Goal: Information Seeking & Learning: Learn about a topic

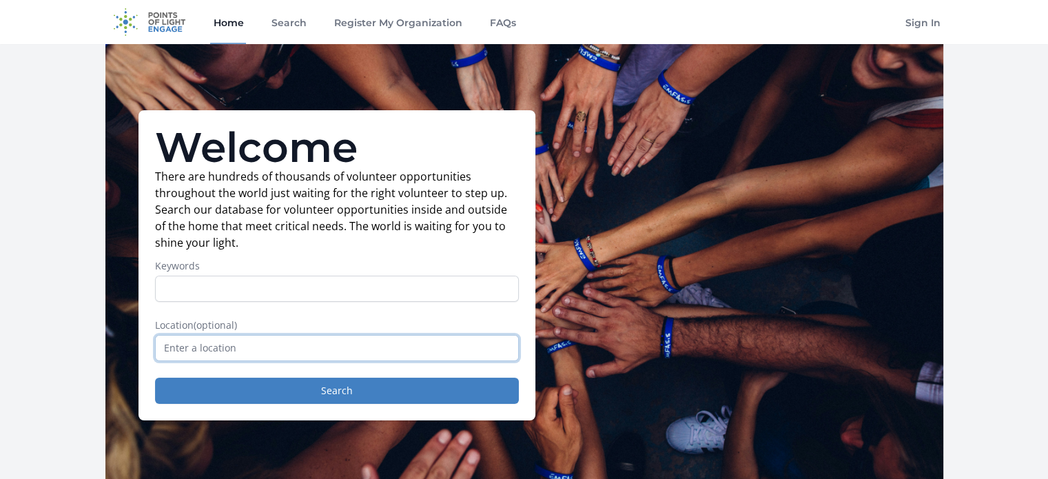
click at [276, 340] on input "text" at bounding box center [337, 348] width 364 height 26
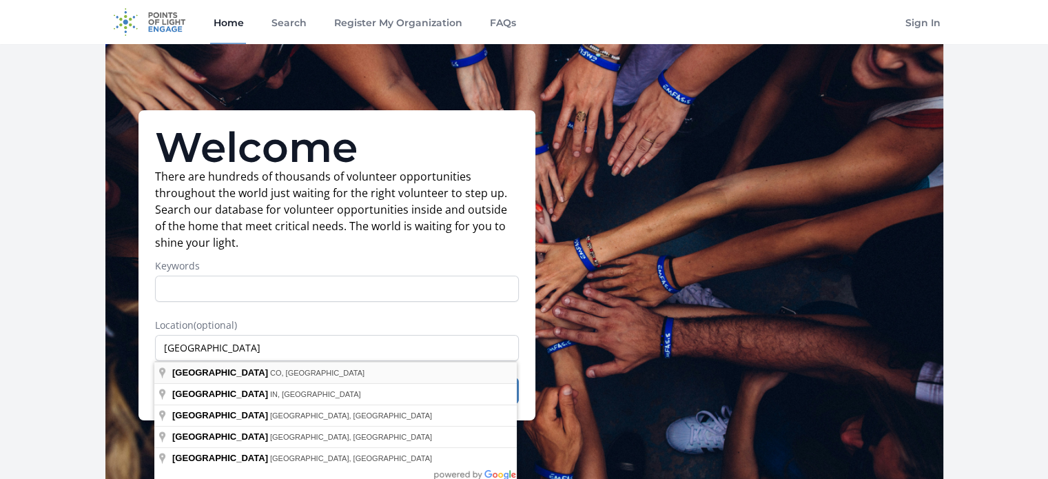
type input "Denver, CO, USA"
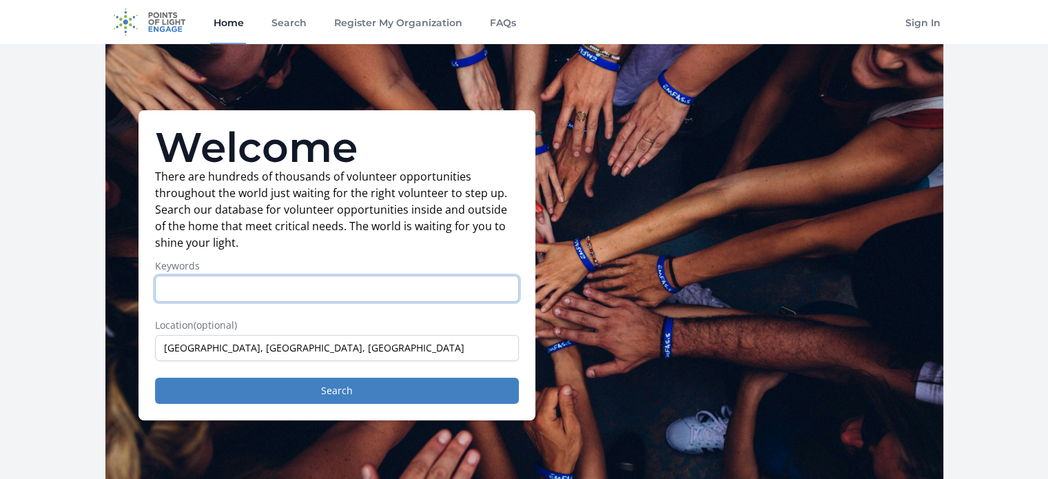
click at [314, 286] on input "Keywords" at bounding box center [337, 289] width 364 height 26
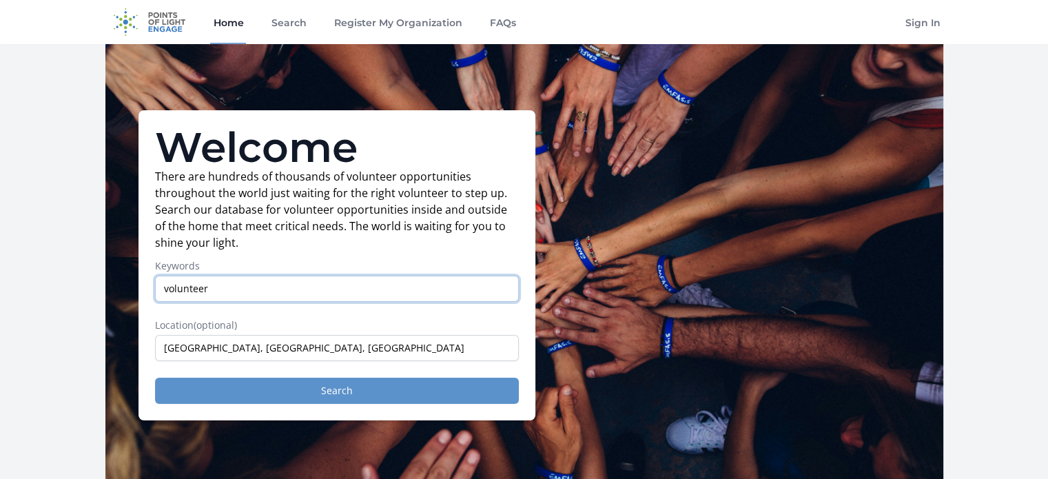
type input "volunteer"
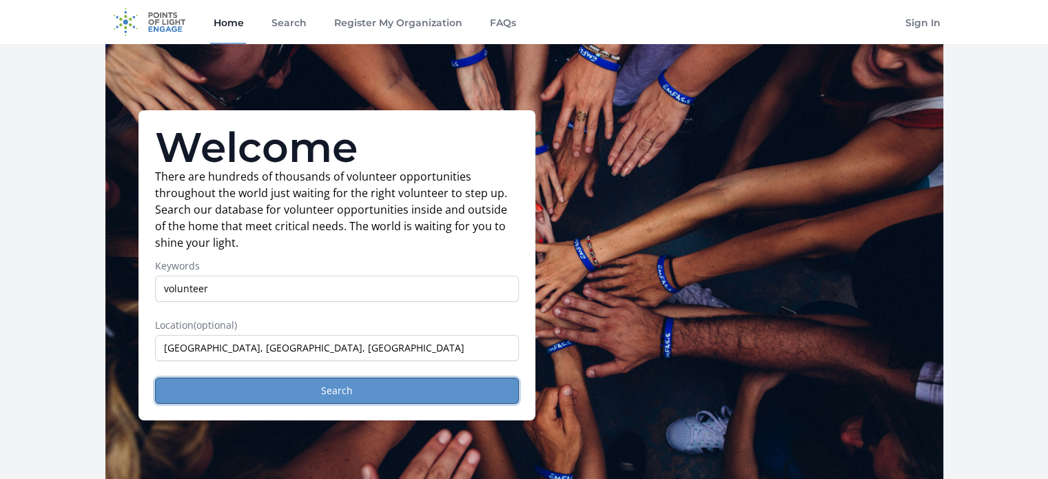
click at [329, 386] on button "Search" at bounding box center [337, 390] width 364 height 26
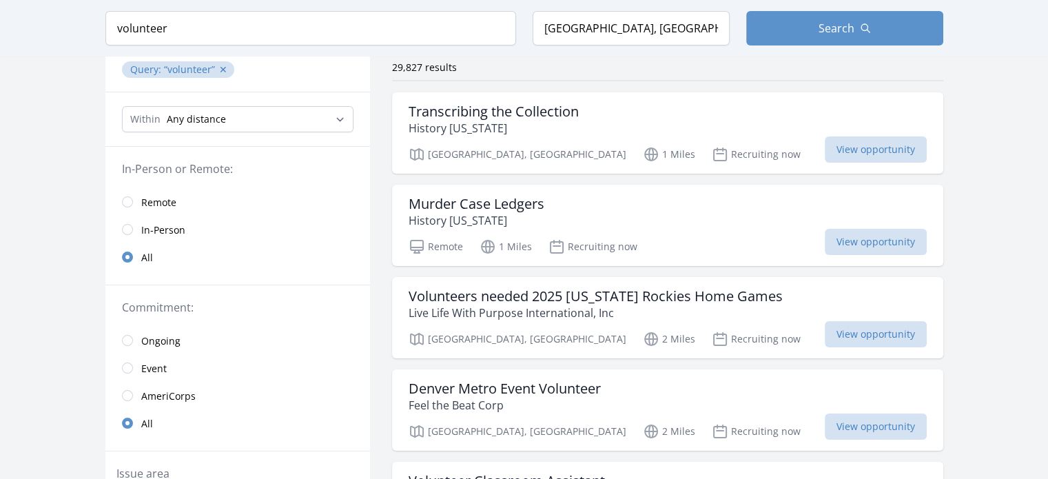
scroll to position [110, 0]
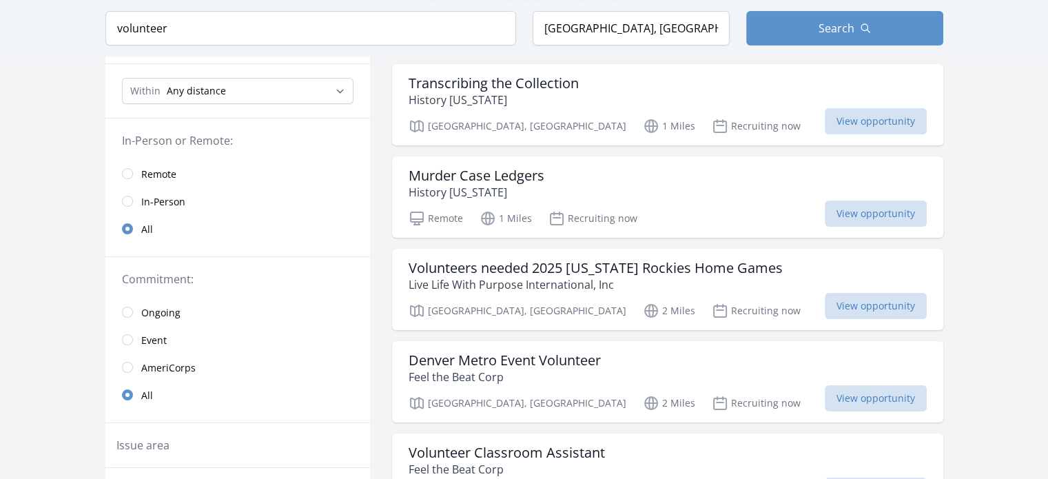
scroll to position [165, 0]
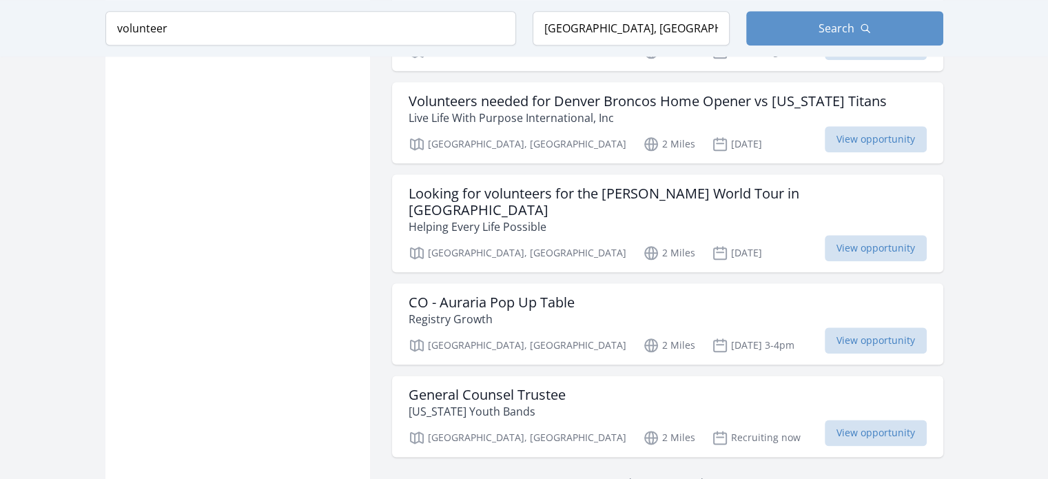
scroll to position [1598, 0]
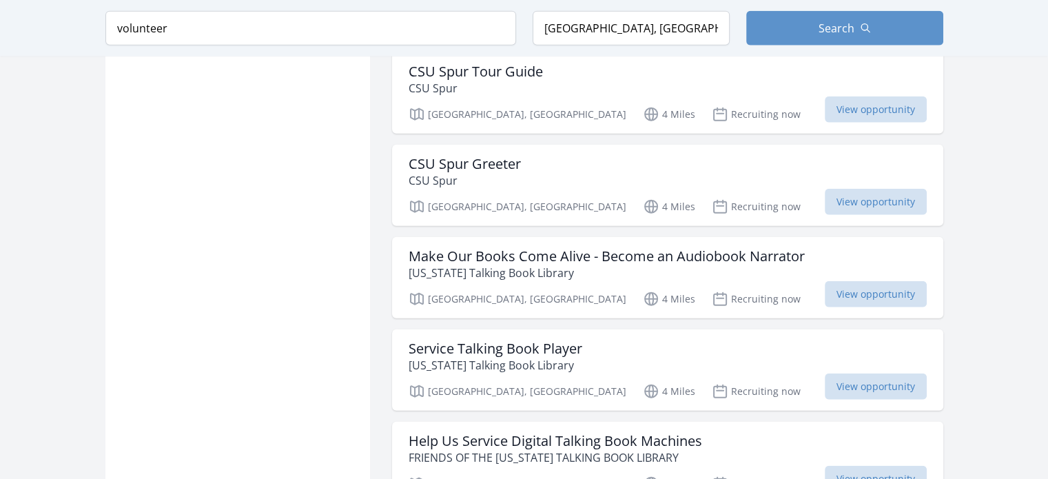
scroll to position [3361, 0]
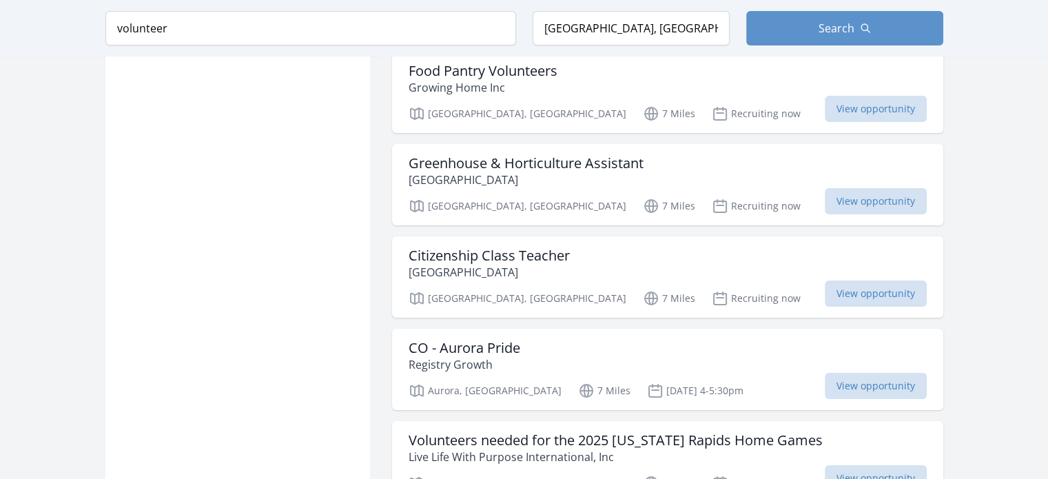
scroll to position [5070, 0]
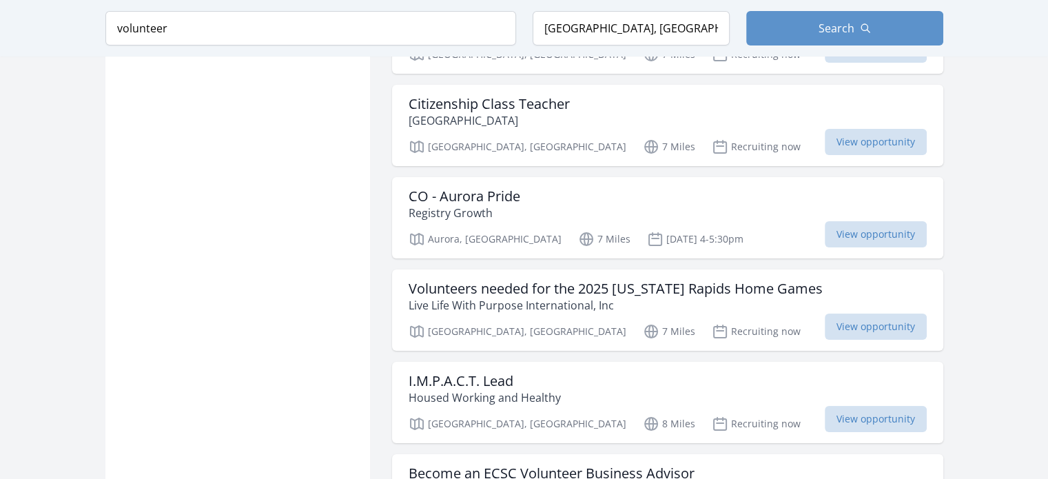
scroll to position [5235, 0]
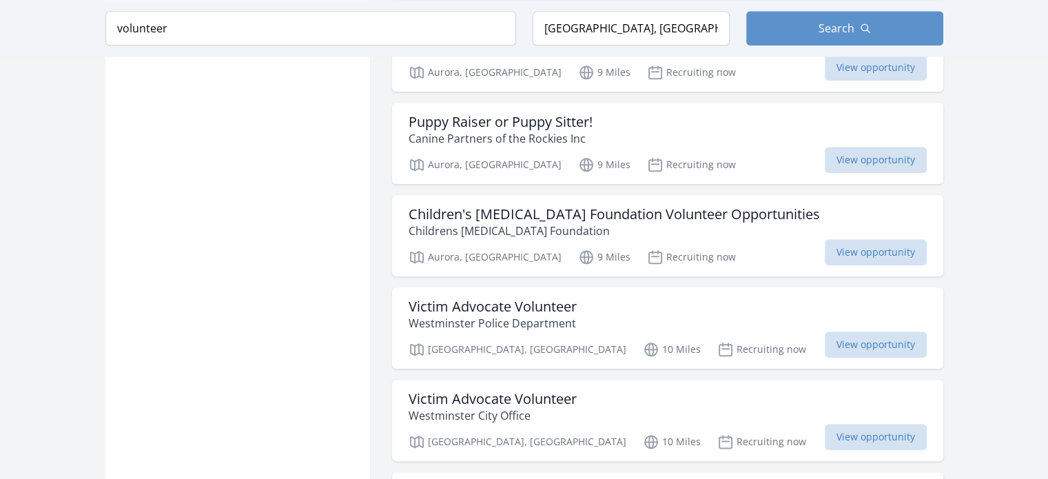
scroll to position [6778, 0]
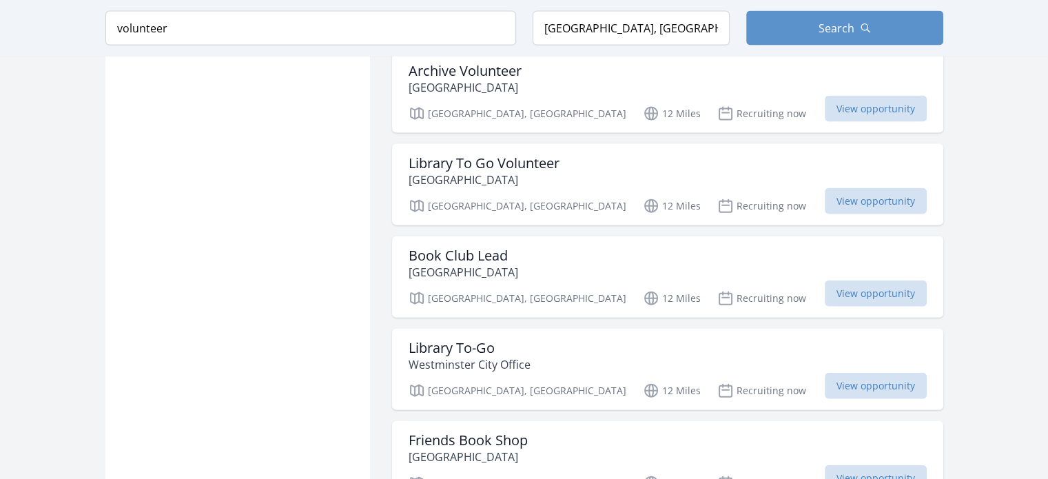
scroll to position [8321, 0]
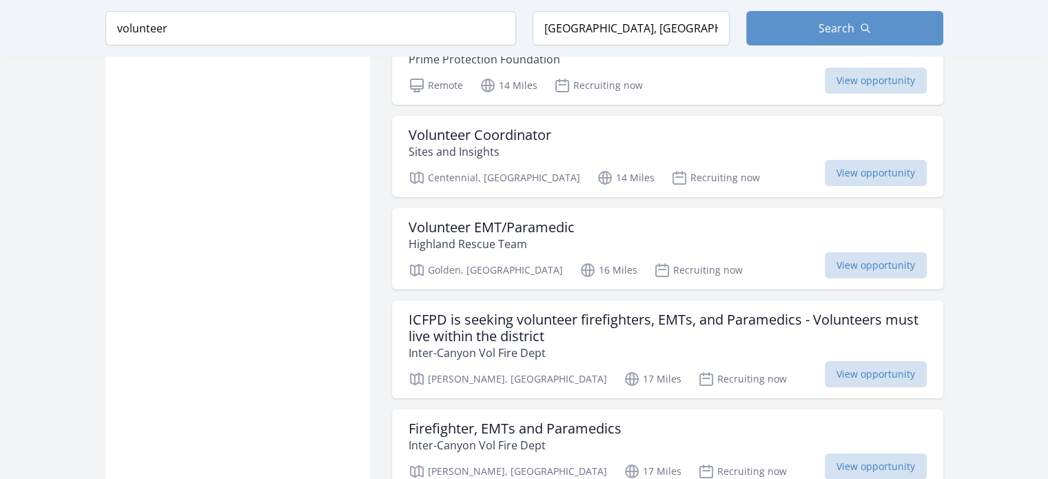
scroll to position [10195, 0]
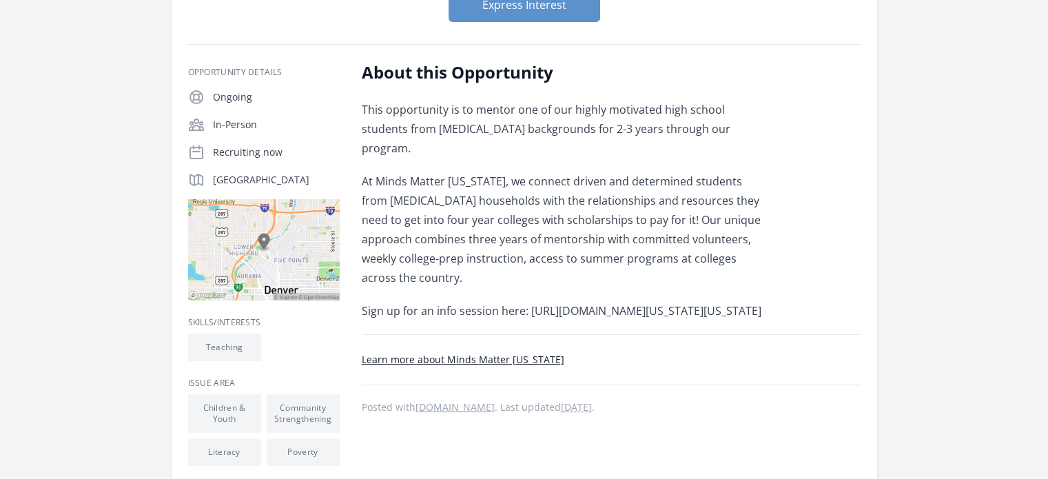
scroll to position [193, 0]
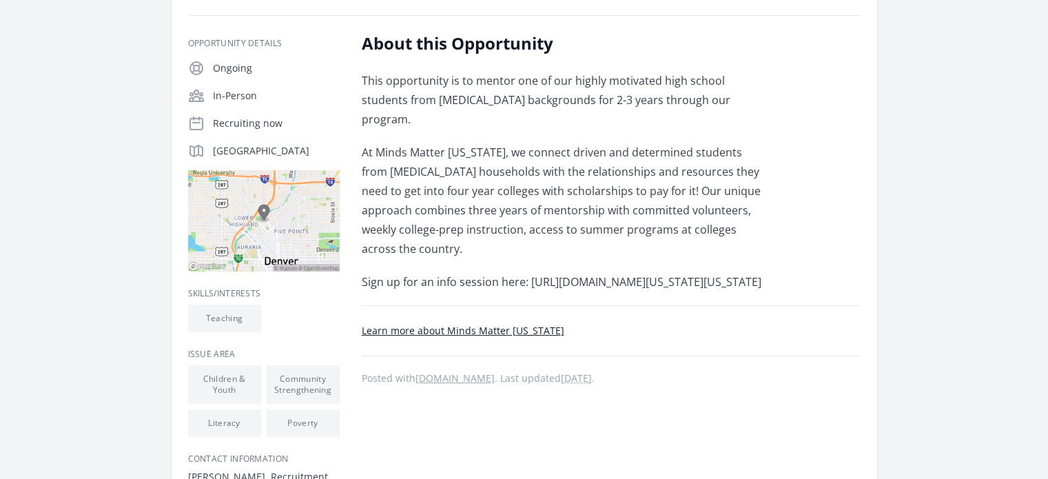
click at [807, 87] on div "About this Opportunity This opportunity is to mentor one of our highly motivate…" at bounding box center [611, 285] width 499 height 506
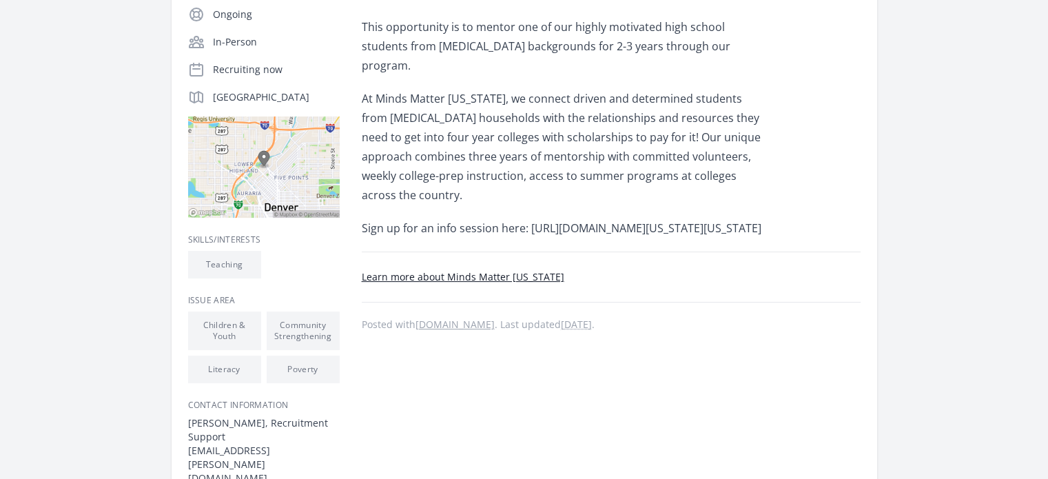
scroll to position [276, 0]
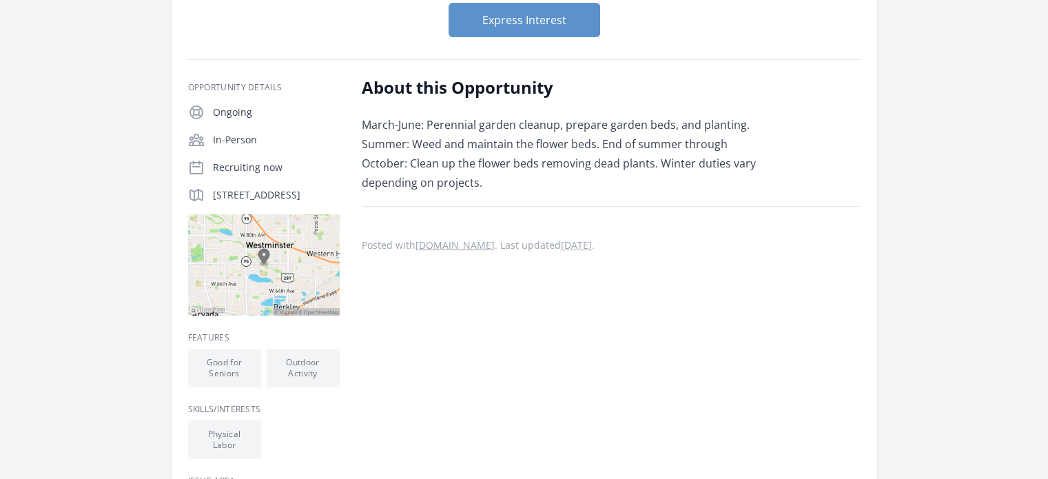
scroll to position [165, 0]
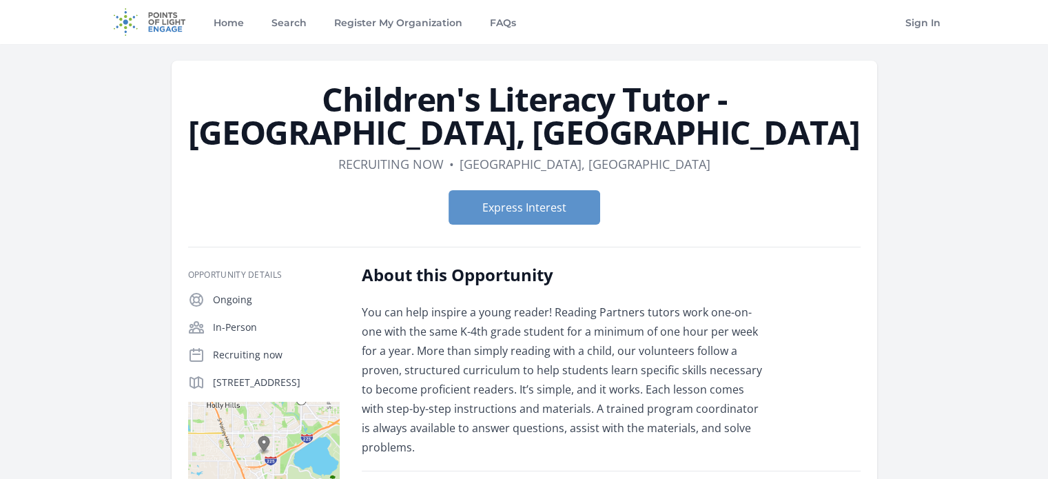
click at [648, 309] on p "You can help inspire a young reader! Reading Partners tutors work one-on-one wi…" at bounding box center [563, 379] width 403 height 154
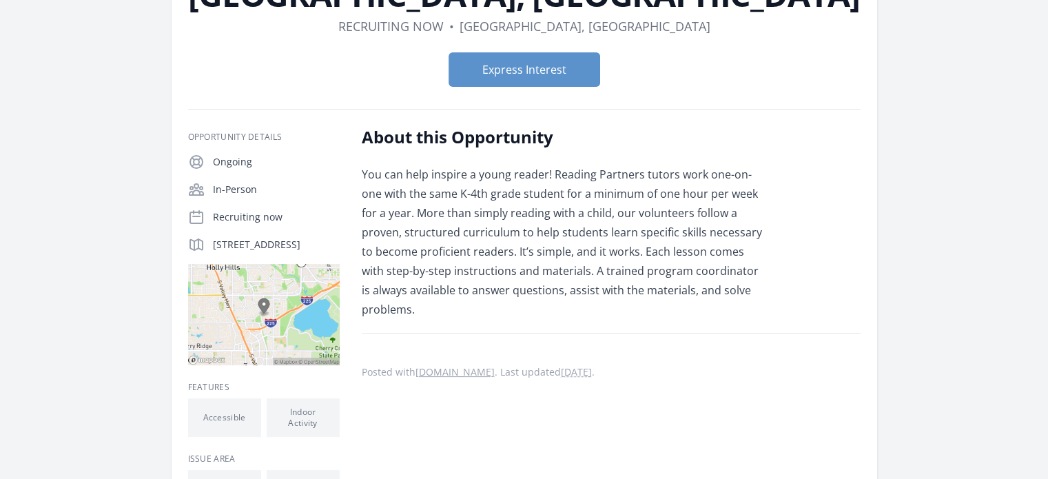
scroll to position [165, 0]
